Goal: Information Seeking & Learning: Learn about a topic

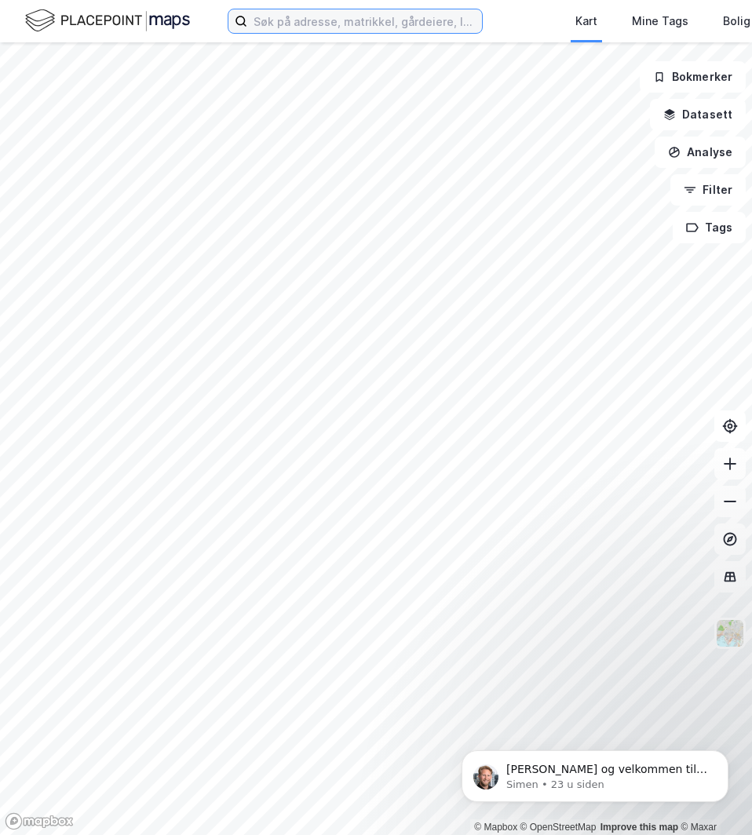
click at [283, 23] on input at bounding box center [364, 21] width 235 height 24
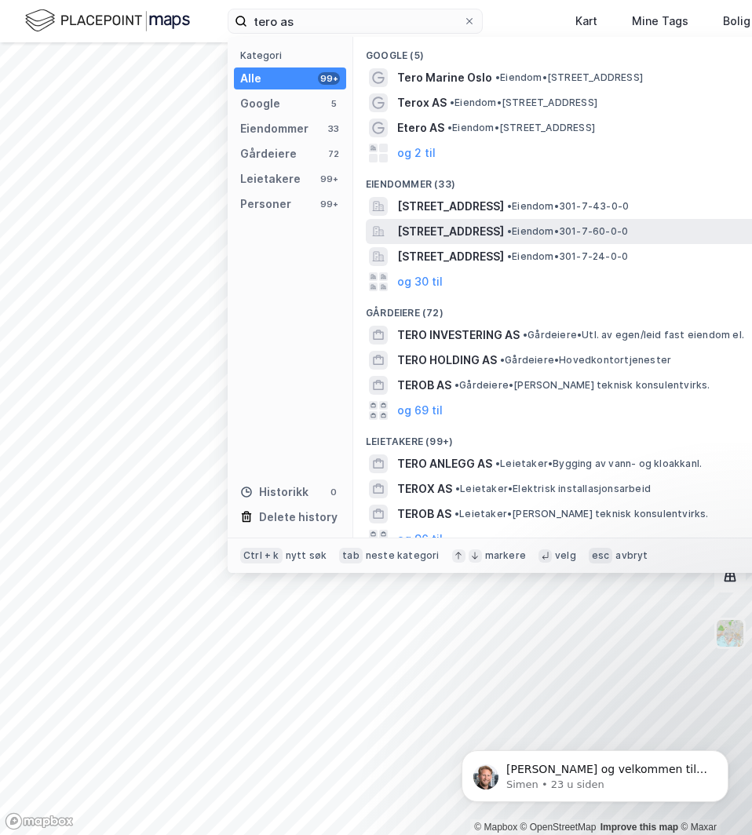
drag, startPoint x: 524, startPoint y: 268, endPoint x: 423, endPoint y: 225, distance: 110.0
click at [423, 225] on span "[STREET_ADDRESS]" at bounding box center [450, 231] width 107 height 19
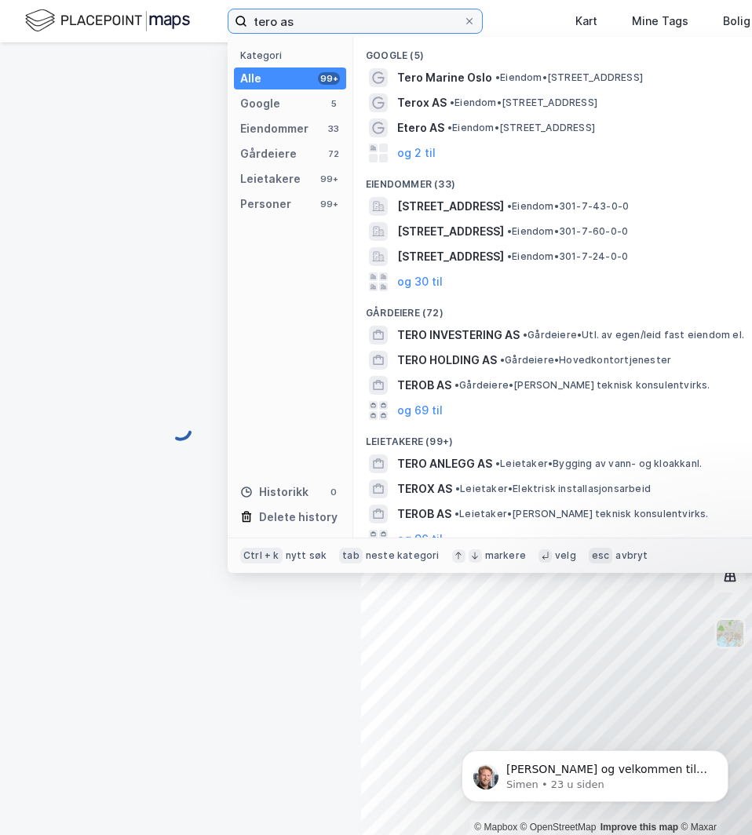
click at [327, 27] on input "tero as" at bounding box center [355, 21] width 216 height 24
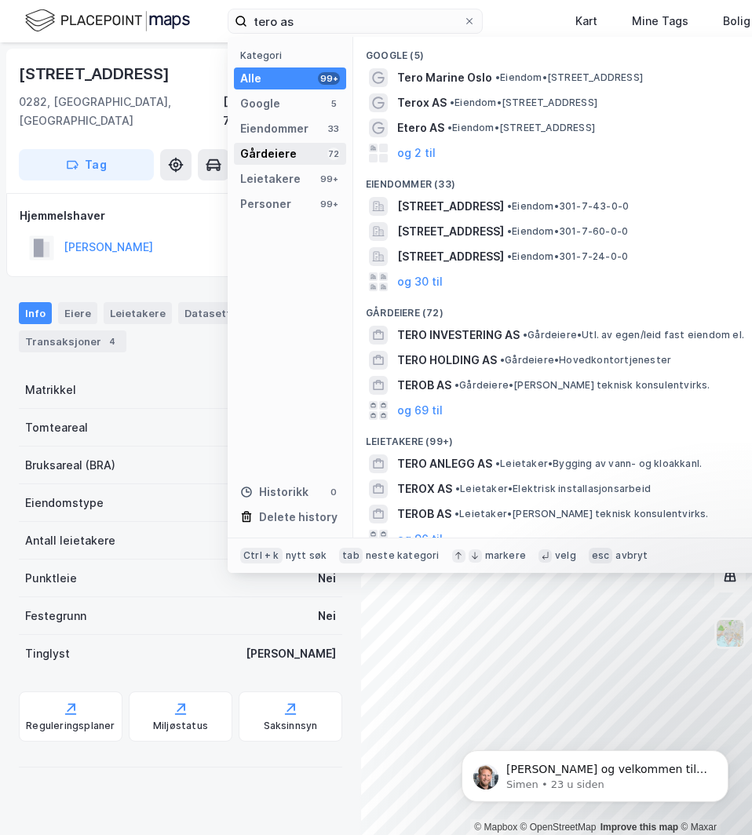
drag, startPoint x: 278, startPoint y: 148, endPoint x: 299, endPoint y: 155, distance: 21.6
click at [299, 155] on div "Gårdeiere 72" at bounding box center [290, 154] width 112 height 22
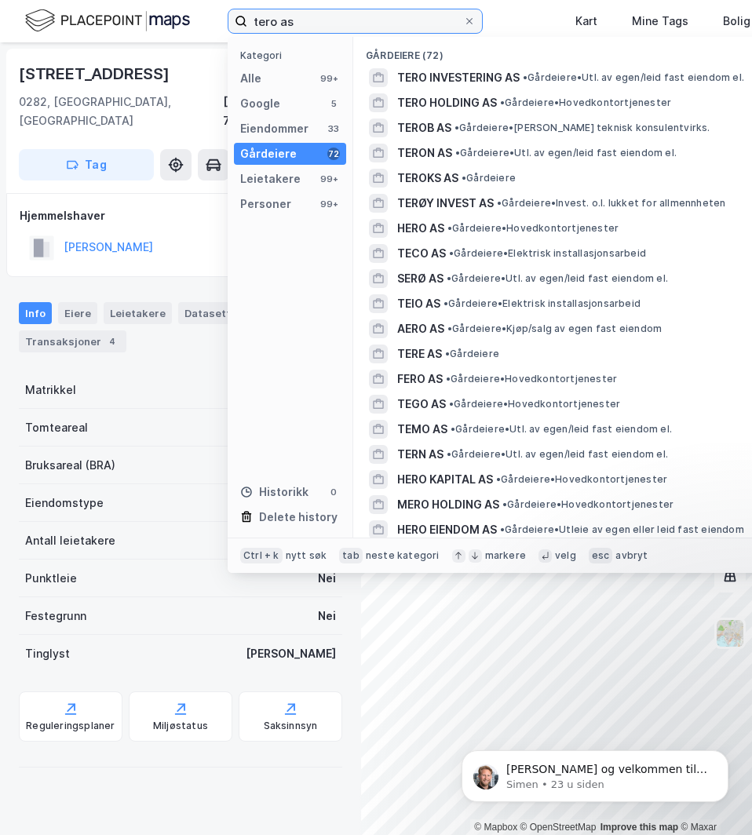
drag, startPoint x: 337, startPoint y: 22, endPoint x: 149, endPoint y: -24, distance: 192.9
click at [149, 0] on html "tero as Kategori Alle 99+ Google 5 Eiendommer 33 Gårdeiere 72 Leietakere 99+ Pe…" at bounding box center [376, 417] width 752 height 835
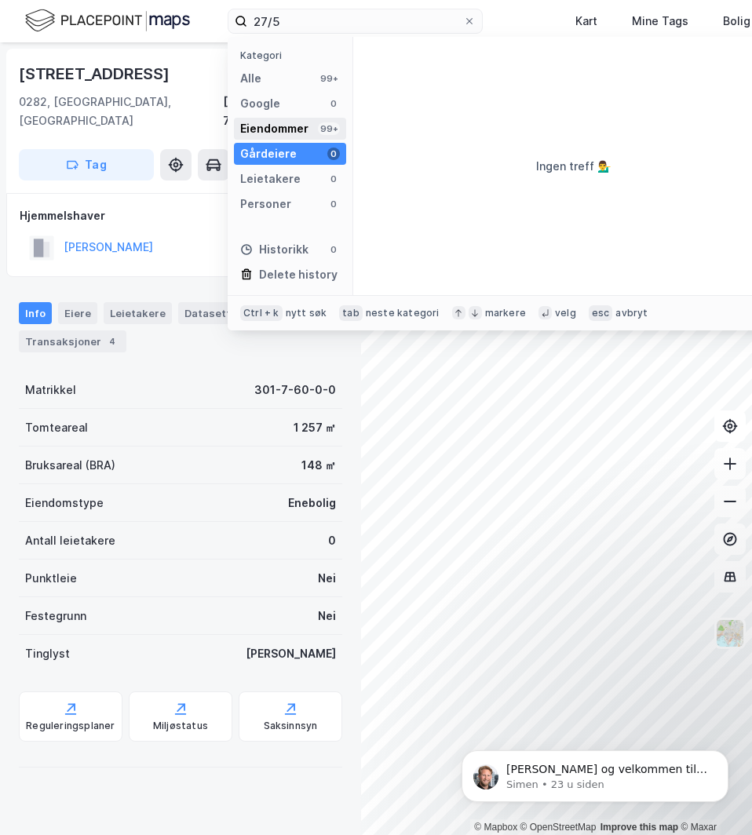
click at [286, 135] on div "Eiendommer" at bounding box center [274, 128] width 68 height 19
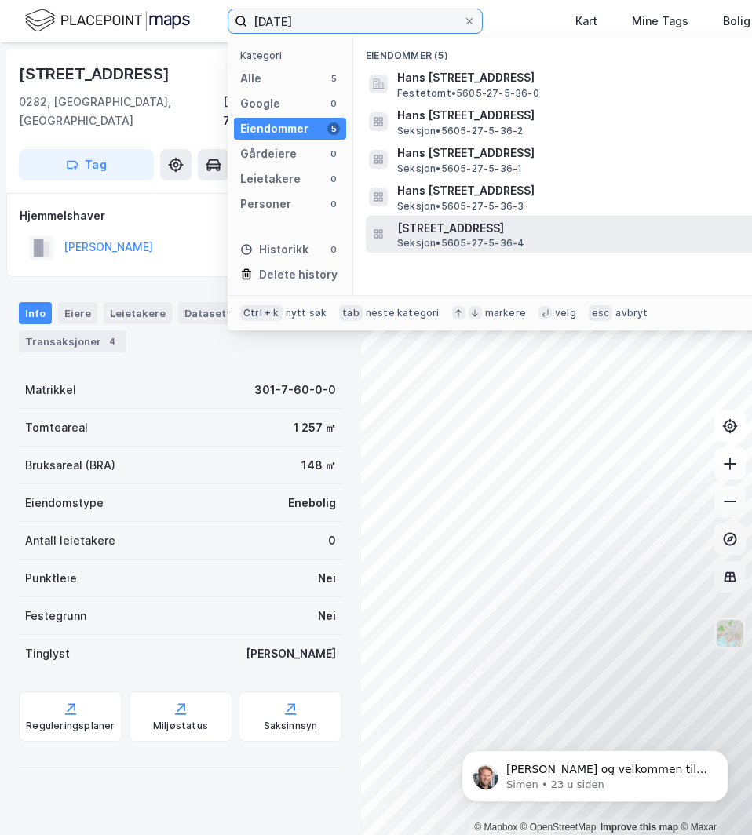
type input "[DATE]"
click at [539, 224] on span "[STREET_ADDRESS]" at bounding box center [585, 228] width 377 height 19
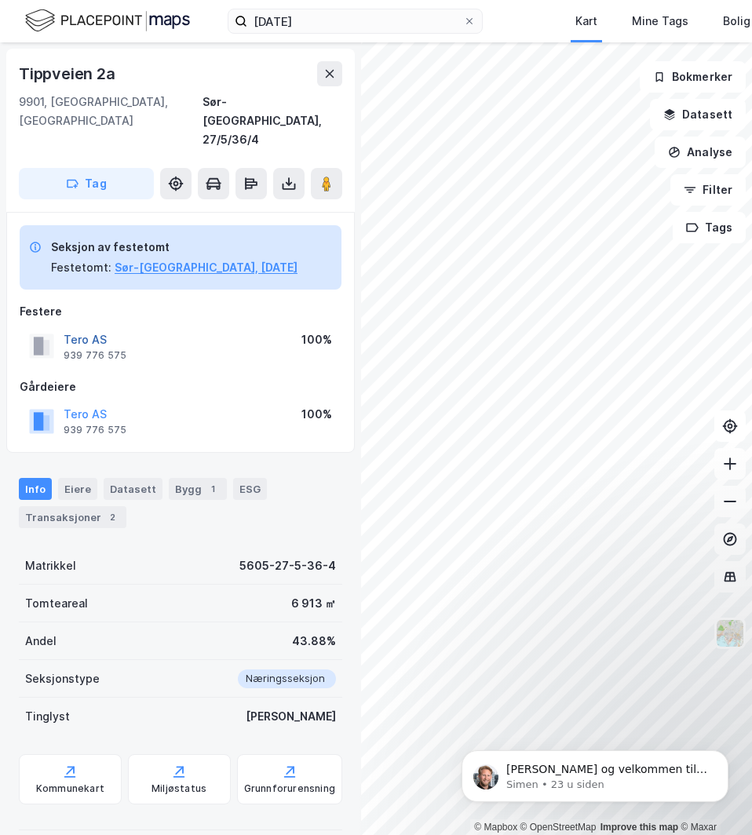
click at [0, 0] on button "Tero AS" at bounding box center [0, 0] width 0 height 0
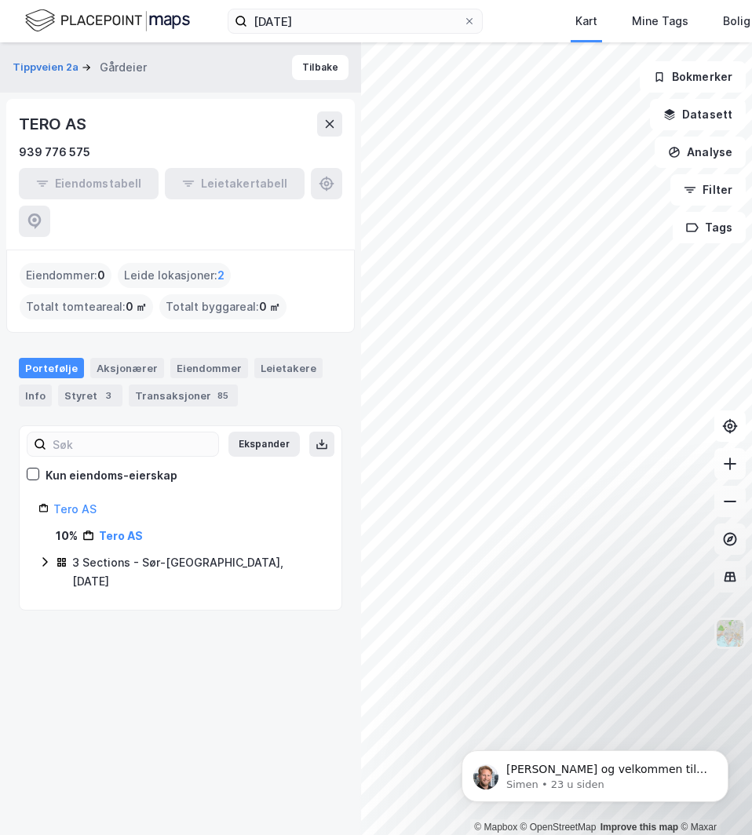
click at [46, 557] on icon at bounding box center [44, 561] width 5 height 9
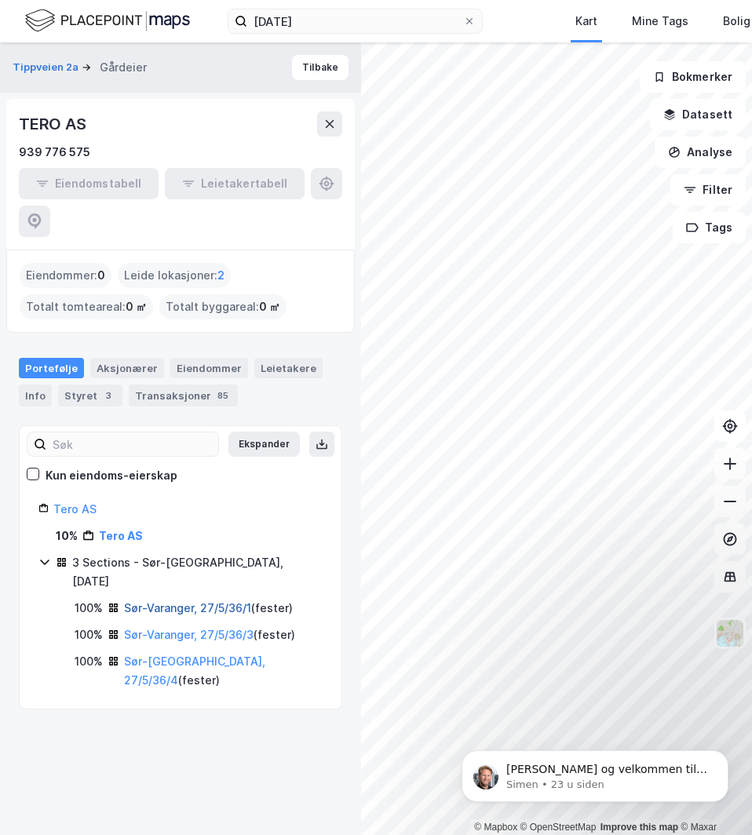
click at [158, 601] on link "Sør-Varanger, 27/5/36/1" at bounding box center [187, 607] width 127 height 13
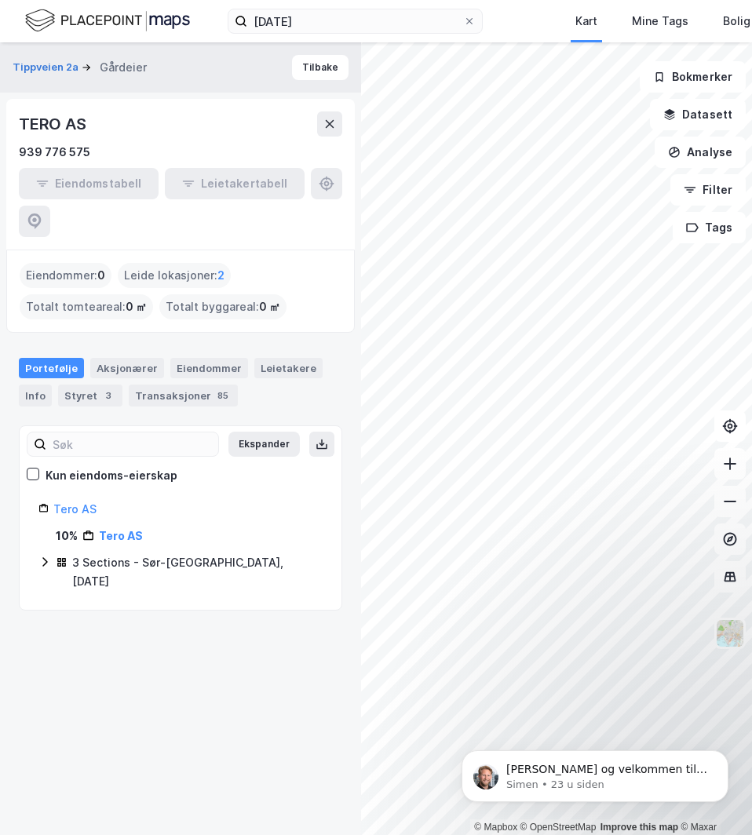
click at [43, 555] on icon at bounding box center [44, 561] width 13 height 13
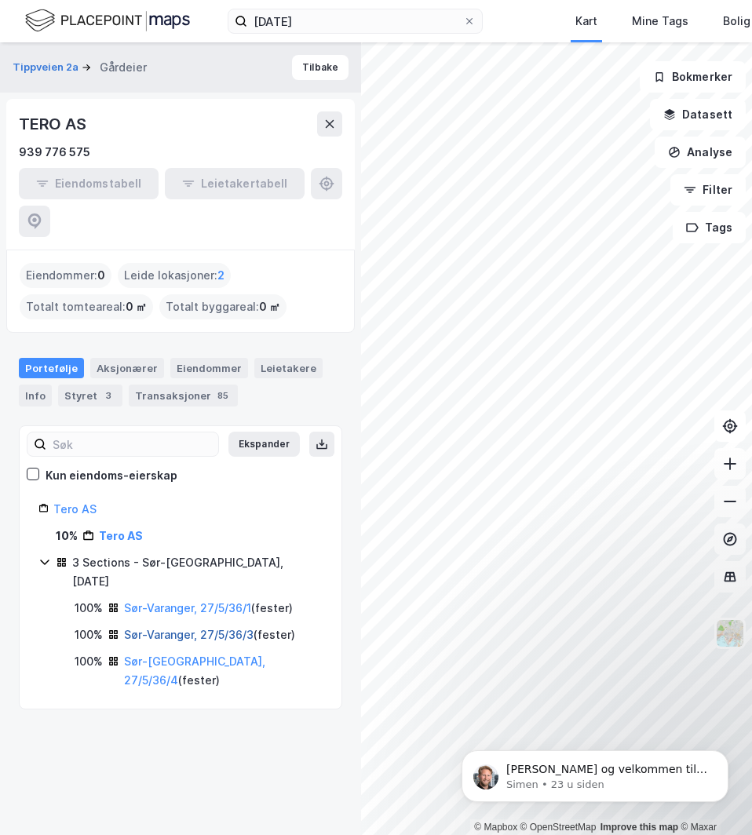
click at [166, 628] on link "Sør-Varanger, 27/5/36/3" at bounding box center [188, 634] width 129 height 13
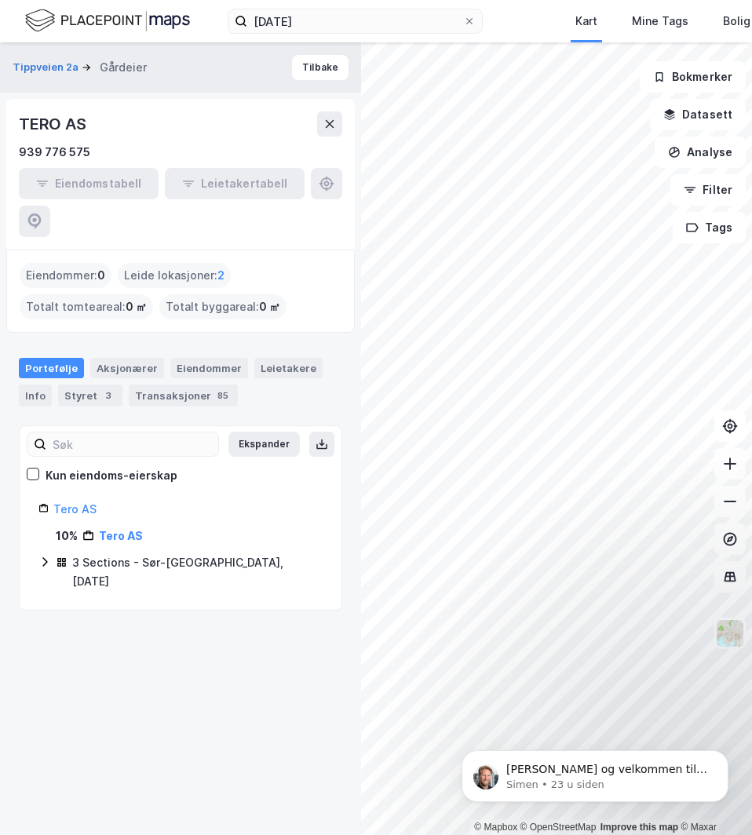
click at [40, 555] on icon at bounding box center [44, 561] width 13 height 13
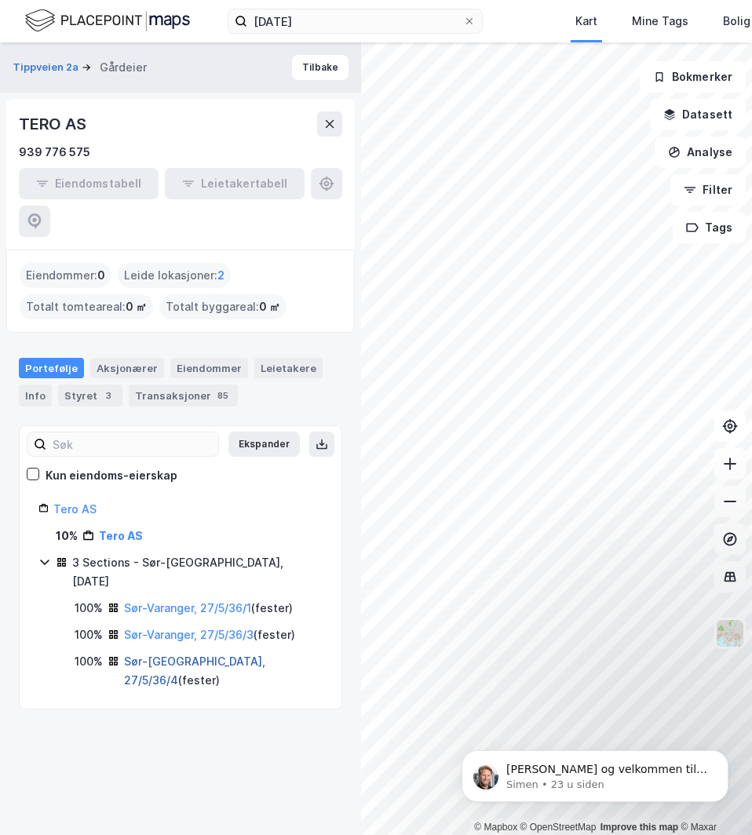
click at [161, 654] on link "Sør-[GEOGRAPHIC_DATA], 27/5/36/4" at bounding box center [194, 670] width 141 height 32
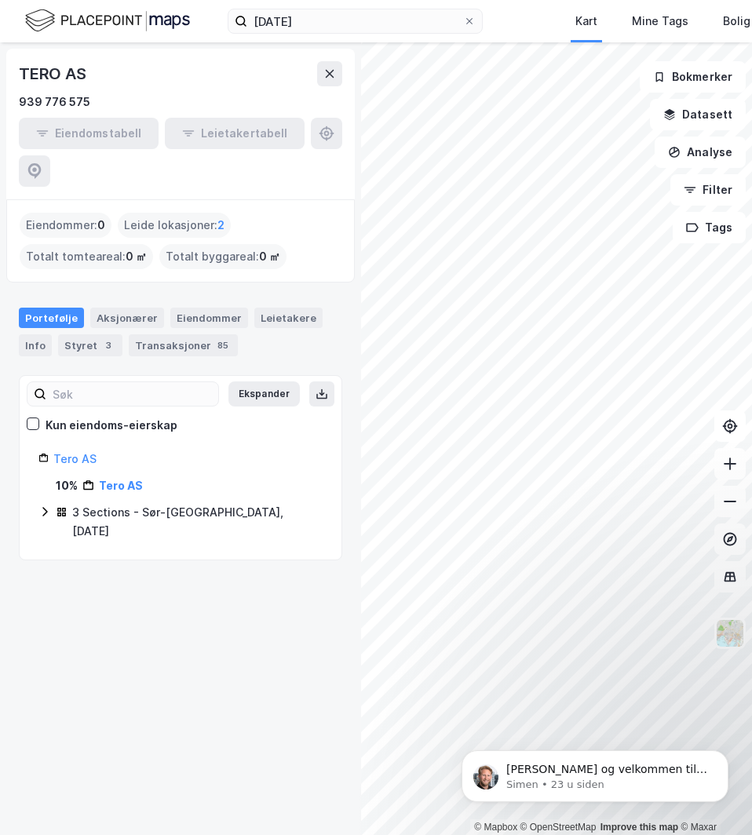
click at [42, 505] on icon at bounding box center [44, 511] width 13 height 13
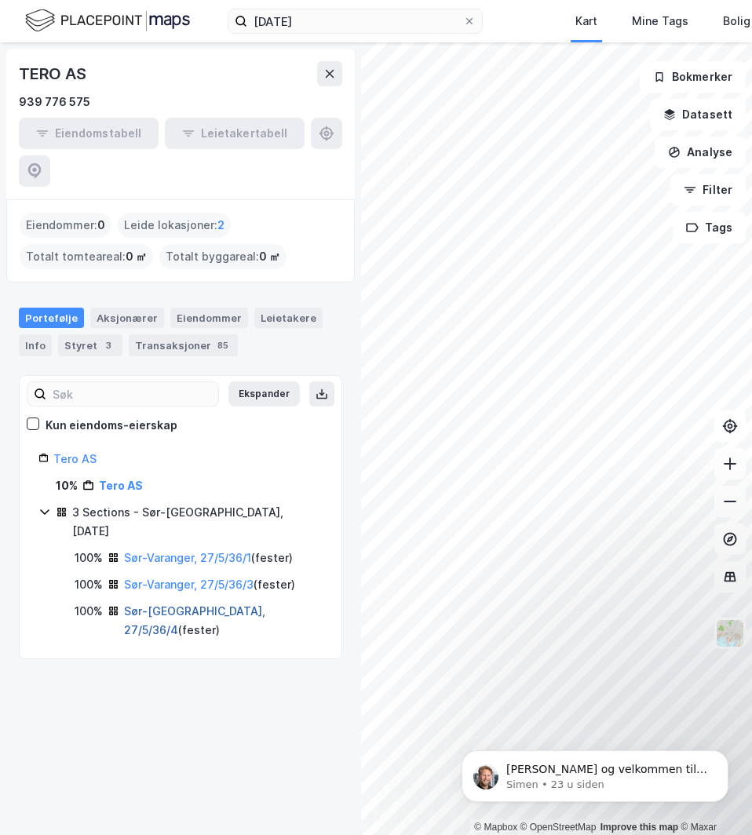
click at [169, 604] on link "Sør-[GEOGRAPHIC_DATA], 27/5/36/4" at bounding box center [194, 620] width 141 height 32
